Goal: Transaction & Acquisition: Obtain resource

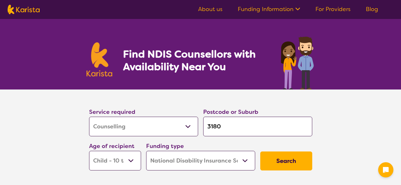
select select "Counselling"
select select "CH"
select select "NDIS"
select select "Counselling"
select select "CH"
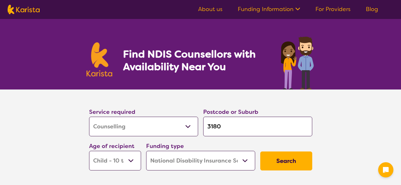
select select "NDIS"
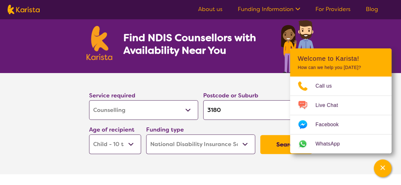
scroll to position [27, 0]
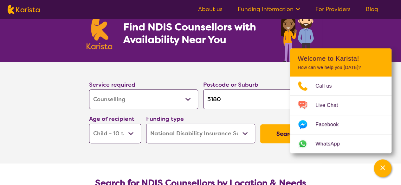
click at [164, 92] on select "Allied Health Assistant Assessment ([MEDICAL_DATA] or [MEDICAL_DATA]) Behaviour…" at bounding box center [143, 100] width 109 height 20
select select "NDIS Plan management"
click at [89, 90] on select "Allied Health Assistant Assessment ([MEDICAL_DATA] or [MEDICAL_DATA]) Behaviour…" at bounding box center [143, 100] width 109 height 20
select select "NDIS Plan management"
click at [105, 138] on select "Early Childhood - 0 to 9 Child - 10 to 11 Adolescent - 12 to 17 Adult - 18 to 6…" at bounding box center [115, 134] width 52 height 20
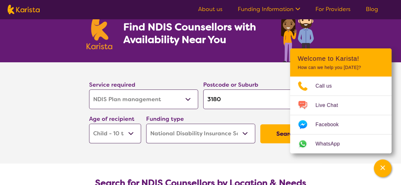
click at [61, 121] on section "Service required Allied Health Assistant Assessment (ADHD or Autism) Behaviour …" at bounding box center [200, 112] width 401 height 101
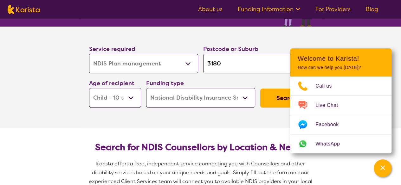
scroll to position [67, 0]
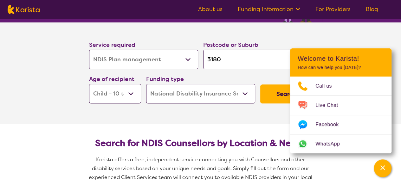
click at [274, 99] on button "Search" at bounding box center [286, 94] width 52 height 19
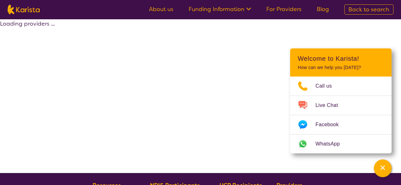
select select "by_score"
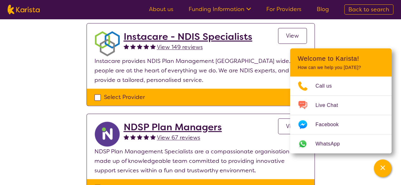
scroll to position [425, 0]
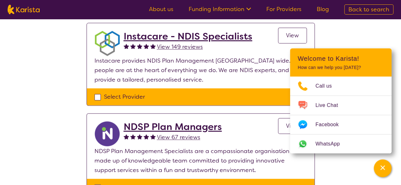
click at [97, 99] on div "Select Provider" at bounding box center [200, 97] width 212 height 10
checkbox input "true"
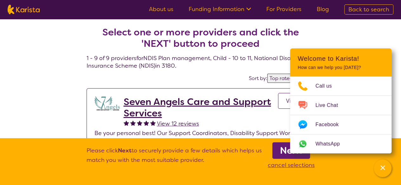
click at [232, 137] on p "Be your personal best! Our Support Coordinators, Disability Support Workers, an…" at bounding box center [200, 143] width 212 height 29
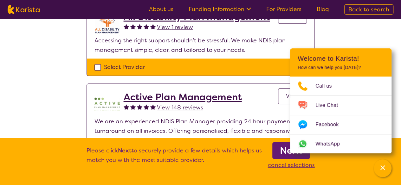
scroll to position [274, 0]
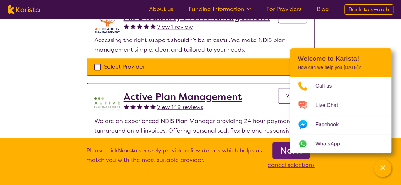
click at [382, 171] on div "Channel Menu" at bounding box center [382, 169] width 13 height 14
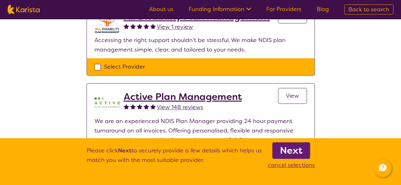
click at [294, 155] on b "Next" at bounding box center [291, 150] width 22 height 13
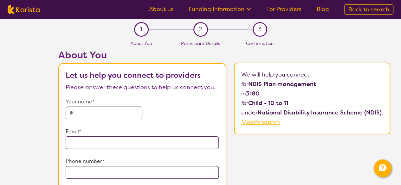
scroll to position [274, 0]
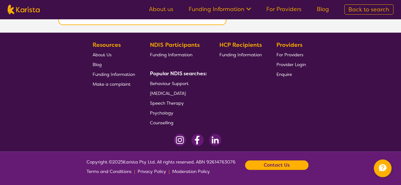
select select "by_score"
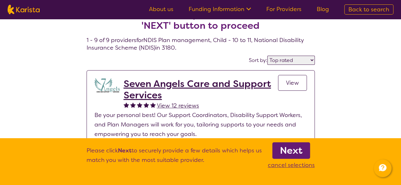
scroll to position [0, 0]
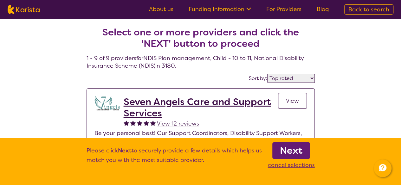
select select "Counselling"
select select "CH"
select select "NDIS"
select select "Counselling"
select select "CH"
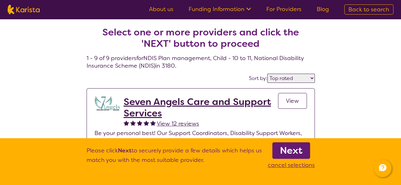
select select "NDIS"
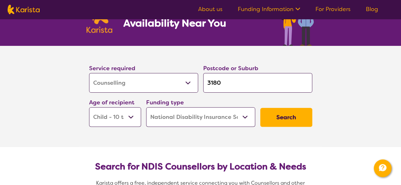
scroll to position [42, 0]
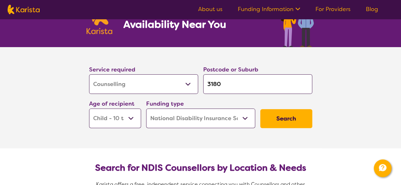
click at [101, 89] on select "Allied Health Assistant Assessment (ADHD or Autism) Behaviour support Counselli…" at bounding box center [143, 84] width 109 height 20
select select "NDIS Plan management"
click at [89, 74] on select "Allied Health Assistant Assessment (ADHD or Autism) Behaviour support Counselli…" at bounding box center [143, 84] width 109 height 20
select select "NDIS Plan management"
click at [277, 123] on button "Search" at bounding box center [286, 118] width 52 height 19
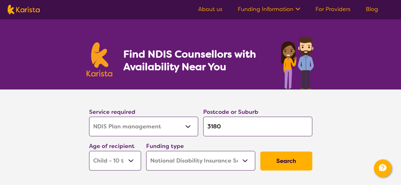
select select "by_score"
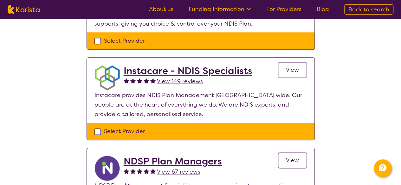
scroll to position [390, 0]
click at [288, 70] on span "View" at bounding box center [292, 70] width 13 height 8
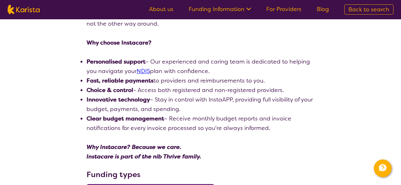
click at [15, 115] on div "search results Instacare - NDIS Specialists View 149 reviews Review this provid…" at bounding box center [200, 165] width 401 height 631
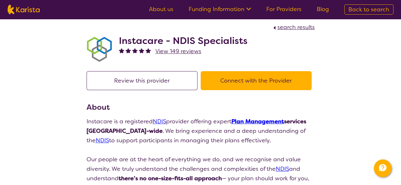
scroll to position [4, 0]
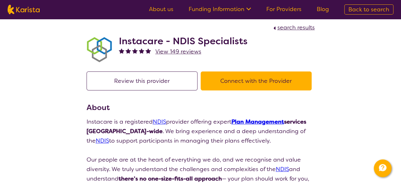
click at [220, 86] on button "Connect with the Provider" at bounding box center [255, 81] width 111 height 19
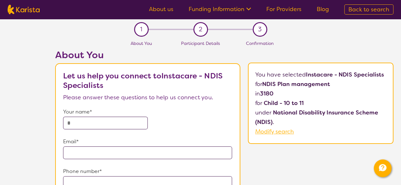
click at [72, 124] on input "text" at bounding box center [105, 123] width 84 height 13
type input "**********"
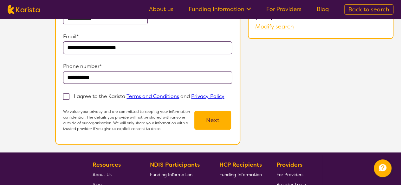
scroll to position [110, 0]
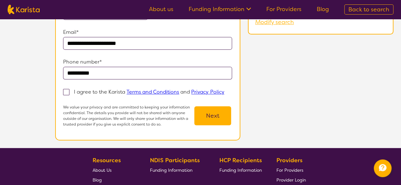
click at [65, 94] on span at bounding box center [66, 92] width 6 height 6
click at [224, 94] on input "I agree to the Karista Terms and Conditions and Privacy Policy" at bounding box center [226, 92] width 4 height 4
checkbox input "true"
click at [215, 120] on button "Next" at bounding box center [212, 115] width 37 height 19
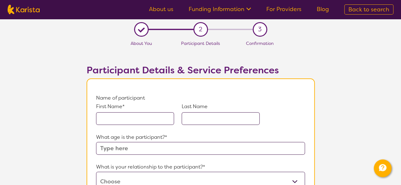
click at [145, 120] on input "text" at bounding box center [135, 118] width 78 height 13
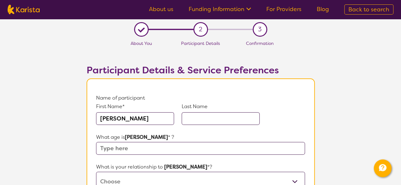
type input "Isaac"
click at [215, 122] on input "text" at bounding box center [220, 118] width 78 height 13
type input "Shao"
click at [170, 150] on input "text" at bounding box center [200, 148] width 208 height 13
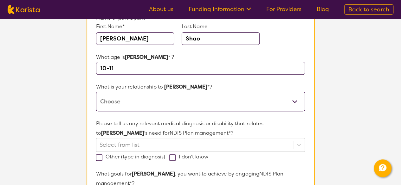
scroll to position [81, 0]
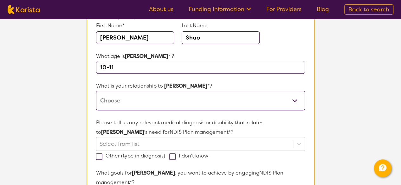
type input "10-11"
click at [136, 99] on select "This request is for myself I am their parent I am their child I am their spouse…" at bounding box center [200, 101] width 208 height 20
select select "I am their parent"
click at [96, 91] on select "This request is for myself I am their parent I am their child I am their spouse…" at bounding box center [200, 101] width 208 height 20
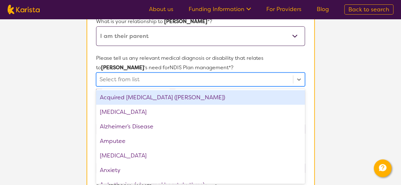
scroll to position [146, 0]
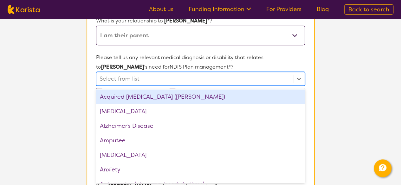
click at [122, 111] on div "ADHD" at bounding box center [200, 111] width 208 height 15
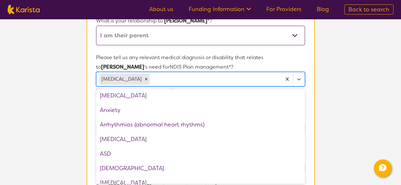
scroll to position [46, 0]
click at [139, 152] on div "ASD" at bounding box center [200, 153] width 208 height 15
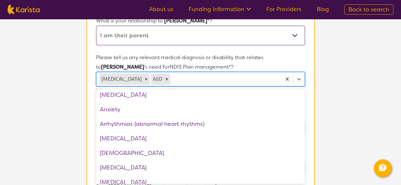
click at [32, 155] on section "L About You 2 Participant Details 3 Confirmation Participant Details & Service …" at bounding box center [200, 157] width 401 height 569
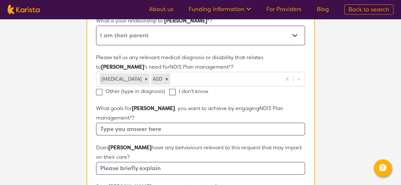
click at [180, 123] on input "text" at bounding box center [200, 129] width 208 height 13
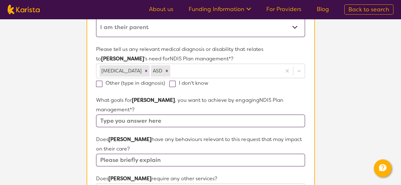
scroll to position [158, 0]
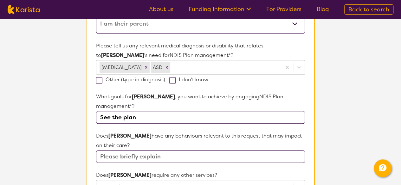
type input "See the plan"
click at [47, 155] on section "L About You 2 Participant Details 3 Confirmation Participant Details & Service …" at bounding box center [200, 145] width 401 height 569
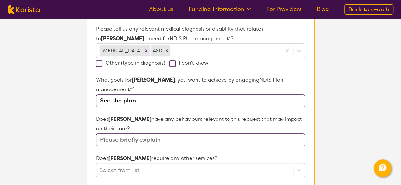
scroll to position [175, 0]
click at [176, 134] on input "text" at bounding box center [200, 140] width 208 height 13
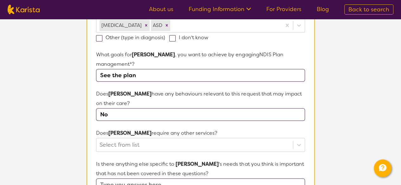
scroll to position [206, 0]
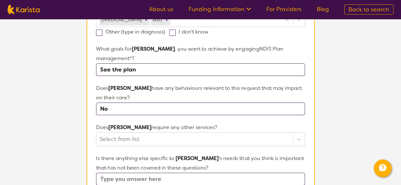
type input "No"
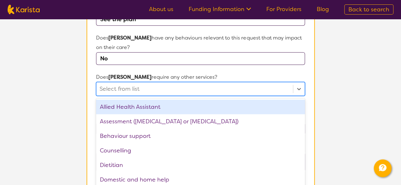
scroll to position [257, 0]
click at [55, 155] on section "L About You 2 Participant Details 3 Confirmation Participant Details & Service …" at bounding box center [200, 46] width 401 height 569
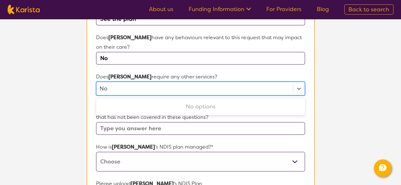
type input "No"
click at [72, 136] on section "L About You 2 Participant Details 3 Confirmation Participant Details & Service …" at bounding box center [200, 46] width 401 height 569
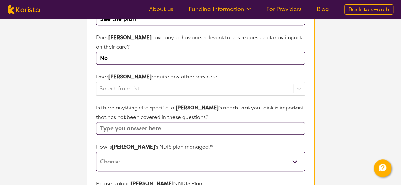
click at [142, 122] on input "text" at bounding box center [200, 128] width 208 height 13
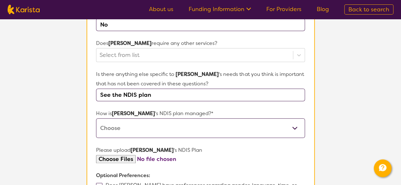
scroll to position [296, 0]
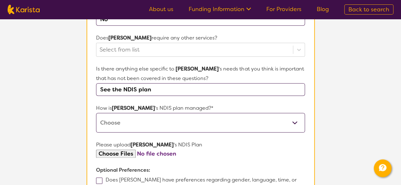
type input "See the NDIS plan"
click at [156, 113] on select "Self-managed NDIS plan Managed by a registered plan management provider (not th…" at bounding box center [200, 123] width 208 height 20
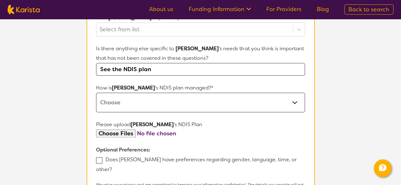
scroll to position [316, 0]
click at [163, 92] on select "Self-managed NDIS plan Managed by a registered plan management provider (not th…" at bounding box center [200, 102] width 208 height 20
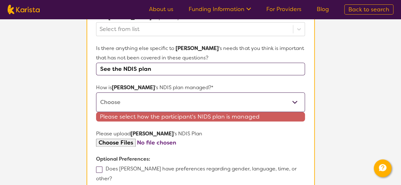
click at [136, 92] on select "Self-managed NDIS plan Managed by a registered plan management provider (not th…" at bounding box center [200, 102] width 208 height 20
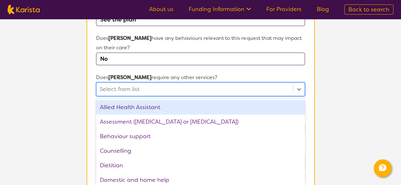
scroll to position [257, 0]
click at [348, 86] on section "L About You 2 Participant Details 3 Confirmation Participant Details & Service …" at bounding box center [200, 51] width 401 height 578
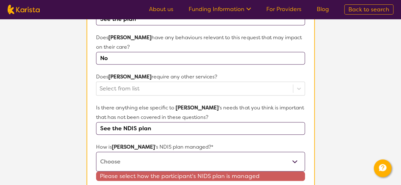
click at [216, 152] on select "Self-managed NDIS plan Managed by a registered plan management provider (not th…" at bounding box center [200, 162] width 208 height 20
click at [96, 152] on select "Self-managed NDIS plan Managed by a registered plan management provider (not th…" at bounding box center [200, 162] width 208 height 20
click at [199, 152] on select "Self-managed NDIS plan Managed by a registered plan management provider (not th…" at bounding box center [200, 162] width 208 height 20
click at [344, 112] on section "L About You 2 Participant Details 3 Confirmation Participant Details & Service …" at bounding box center [200, 51] width 401 height 578
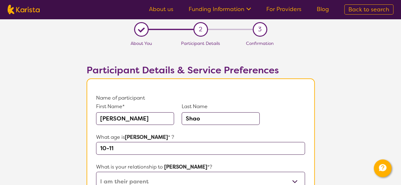
scroll to position [0, 0]
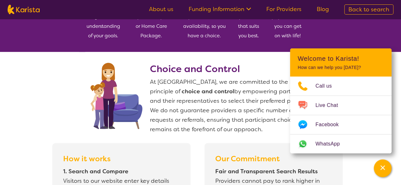
click at [126, 105] on img at bounding box center [129, 95] width 87 height 70
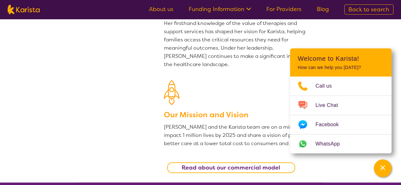
scroll to position [78, 0]
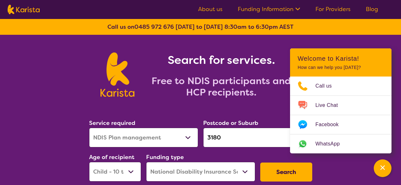
select select "NDIS Plan management"
select select "CH"
select select "NDIS"
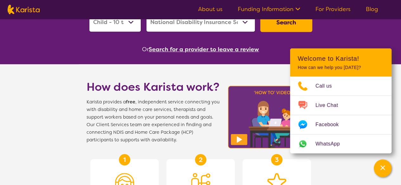
scroll to position [150, 0]
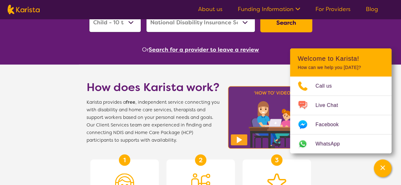
click at [292, 22] on button "Search" at bounding box center [286, 22] width 52 height 19
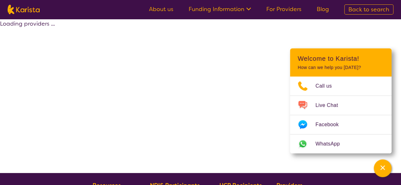
select select "by_score"
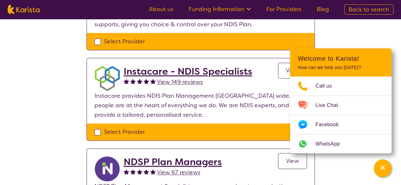
scroll to position [391, 0]
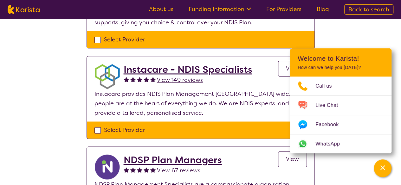
click at [242, 70] on h2 "Instacare - NDIS Specialists" at bounding box center [188, 69] width 129 height 11
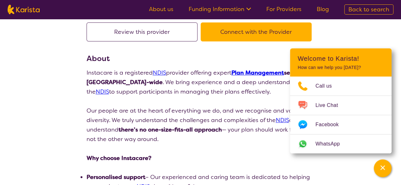
scroll to position [54, 0]
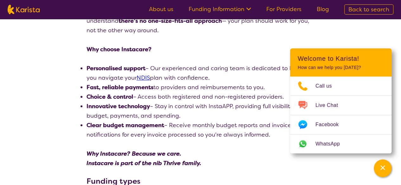
click at [26, 137] on div "search results Instacare - NDIS Specialists View 149 reviews Review this provid…" at bounding box center [200, 172] width 401 height 631
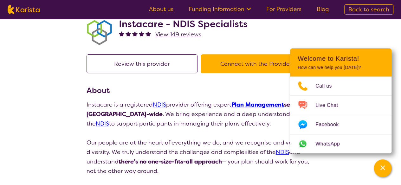
scroll to position [0, 0]
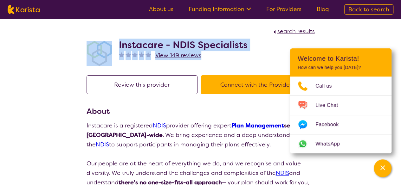
drag, startPoint x: 253, startPoint y: 51, endPoint x: 94, endPoint y: 48, distance: 159.0
click at [94, 48] on div "Instacare - NDIS Specialists View 149 reviews" at bounding box center [200, 52] width 228 height 32
copy div "Instacare - NDIS Specialists View 149 reviews"
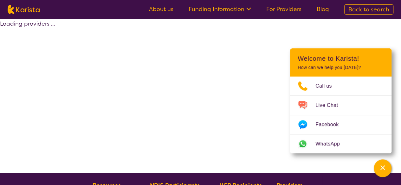
select select "by_score"
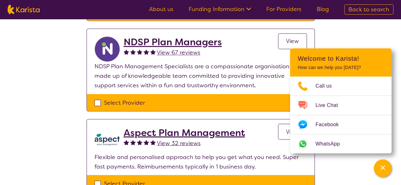
scroll to position [513, 0]
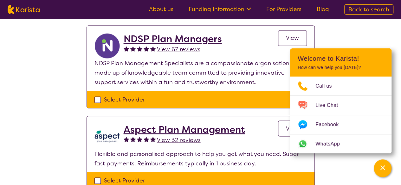
click at [213, 37] on h2 "NDSP Plan Managers" at bounding box center [173, 38] width 98 height 11
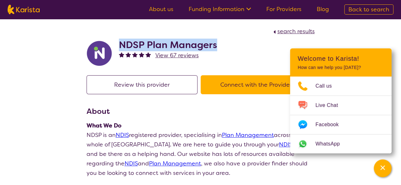
drag, startPoint x: 234, startPoint y: 48, endPoint x: 118, endPoint y: 49, distance: 115.9
click at [118, 49] on div "NDSP Plan Managers View 67 reviews" at bounding box center [200, 52] width 228 height 32
click at [120, 49] on h2 "NDSP Plan Managers" at bounding box center [168, 44] width 98 height 11
drag, startPoint x: 222, startPoint y: 43, endPoint x: 94, endPoint y: 49, distance: 128.1
click at [94, 49] on div "NDSP Plan Managers View 67 reviews" at bounding box center [200, 52] width 228 height 32
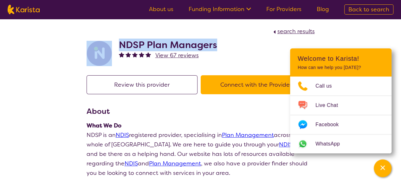
copy div "NDSP Plan Managers"
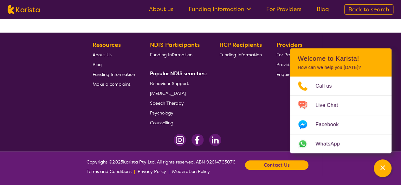
select select "by_score"
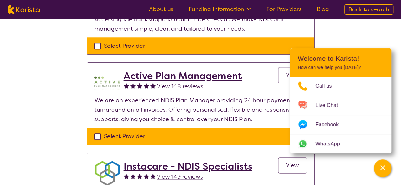
scroll to position [293, 0]
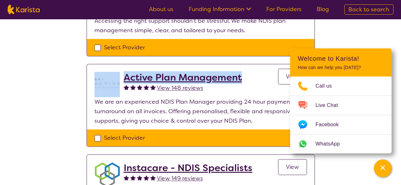
drag, startPoint x: 251, startPoint y: 76, endPoint x: 118, endPoint y: 76, distance: 133.0
click at [118, 76] on div "Active Plan Management View 148 reviews View" at bounding box center [200, 84] width 212 height 25
copy div "Active Plan Management"
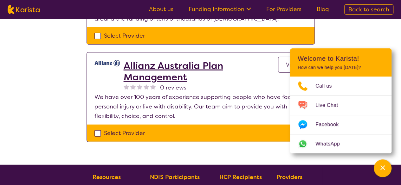
scroll to position [799, 0]
